Goal: Task Accomplishment & Management: Manage account settings

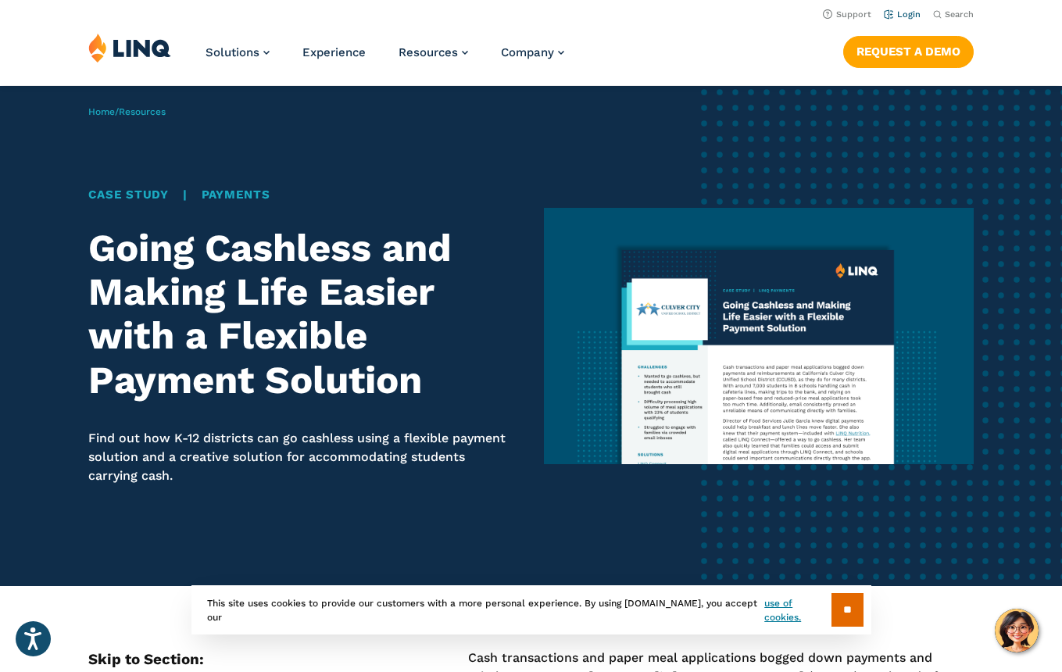
click at [912, 20] on li "Login" at bounding box center [902, 13] width 37 height 17
click at [911, 16] on link "Login" at bounding box center [902, 14] width 37 height 10
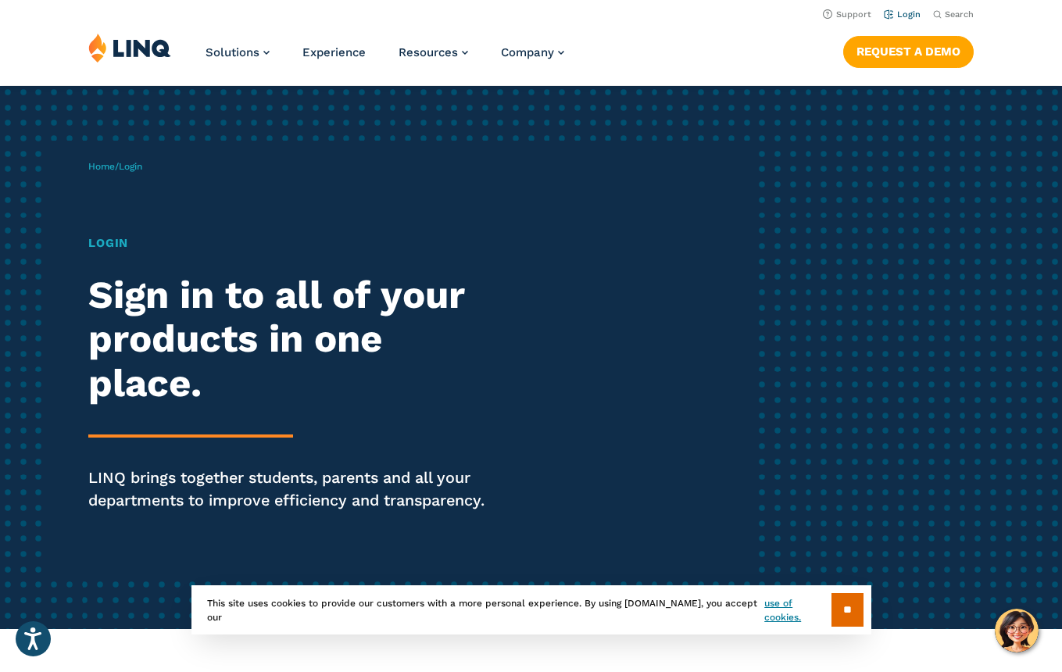
click at [904, 13] on link "Login" at bounding box center [902, 14] width 37 height 10
click at [853, 597] on input "**" at bounding box center [848, 610] width 32 height 34
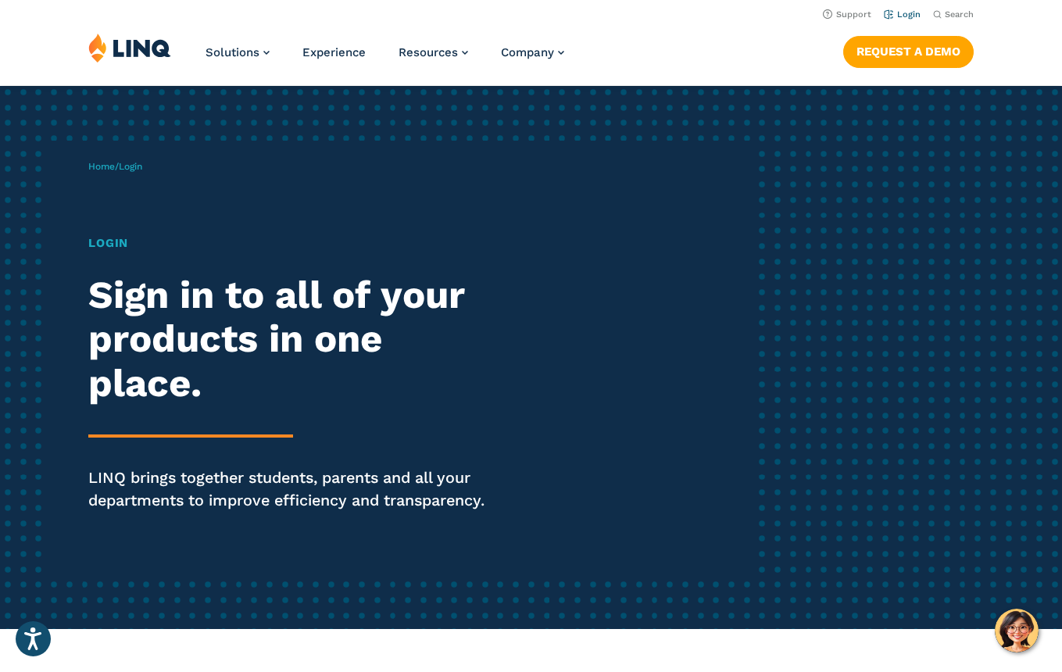
click at [902, 12] on link "Login" at bounding box center [902, 14] width 37 height 10
click at [113, 238] on h1 "Login" at bounding box center [293, 243] width 410 height 18
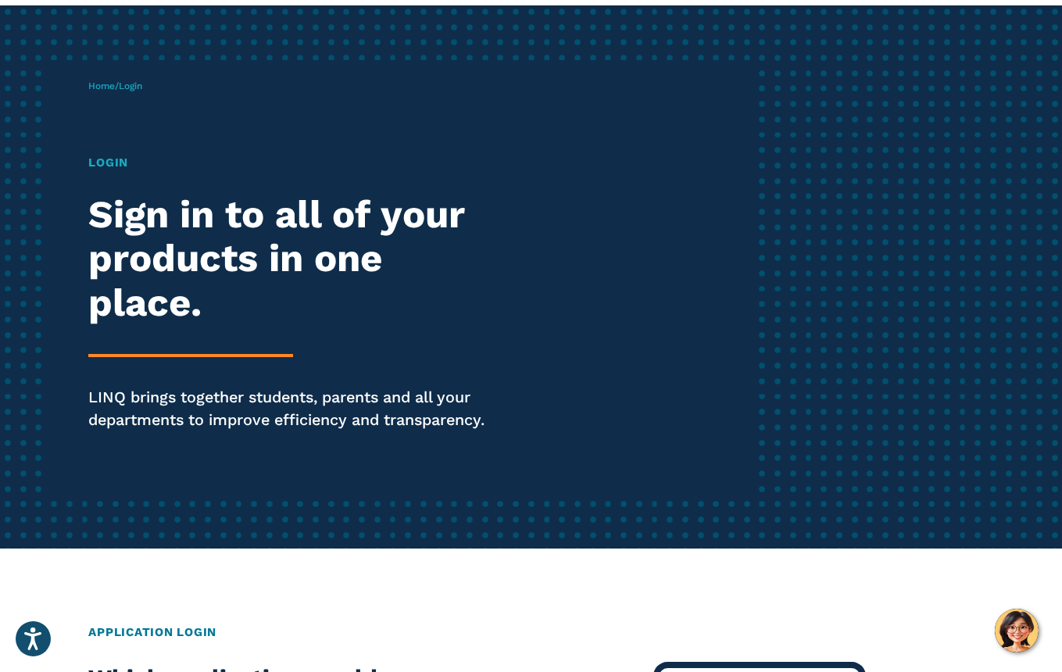
scroll to position [99, 0]
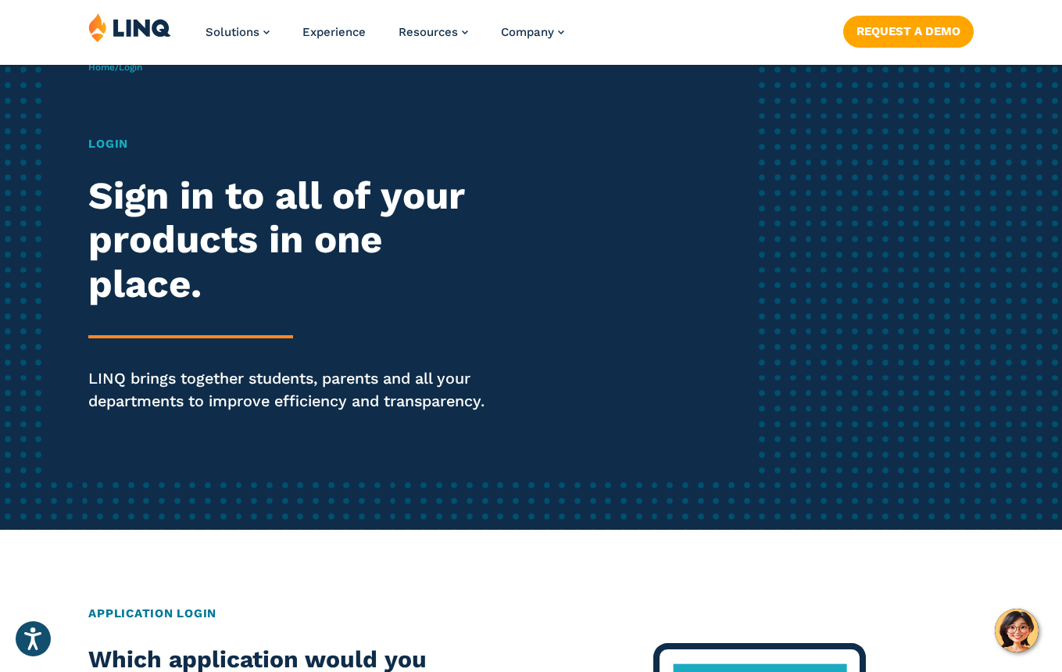
click at [237, 438] on div "Login Sign in to all of your products in one place. LINQ brings together studen…" at bounding box center [293, 295] width 410 height 321
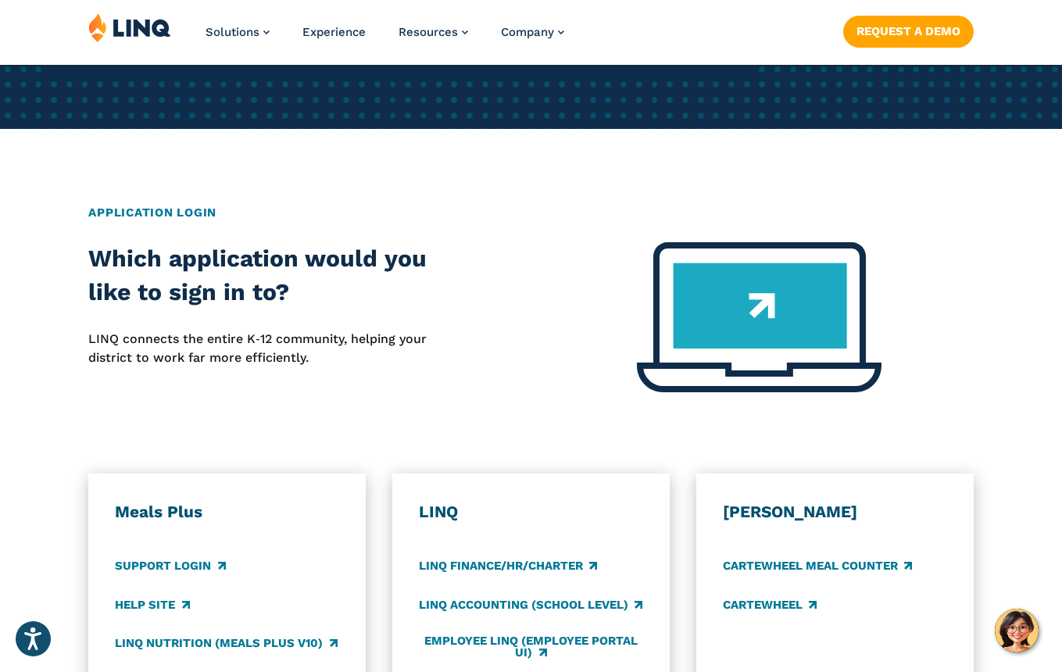
scroll to position [740, 0]
